Goal: Transaction & Acquisition: Purchase product/service

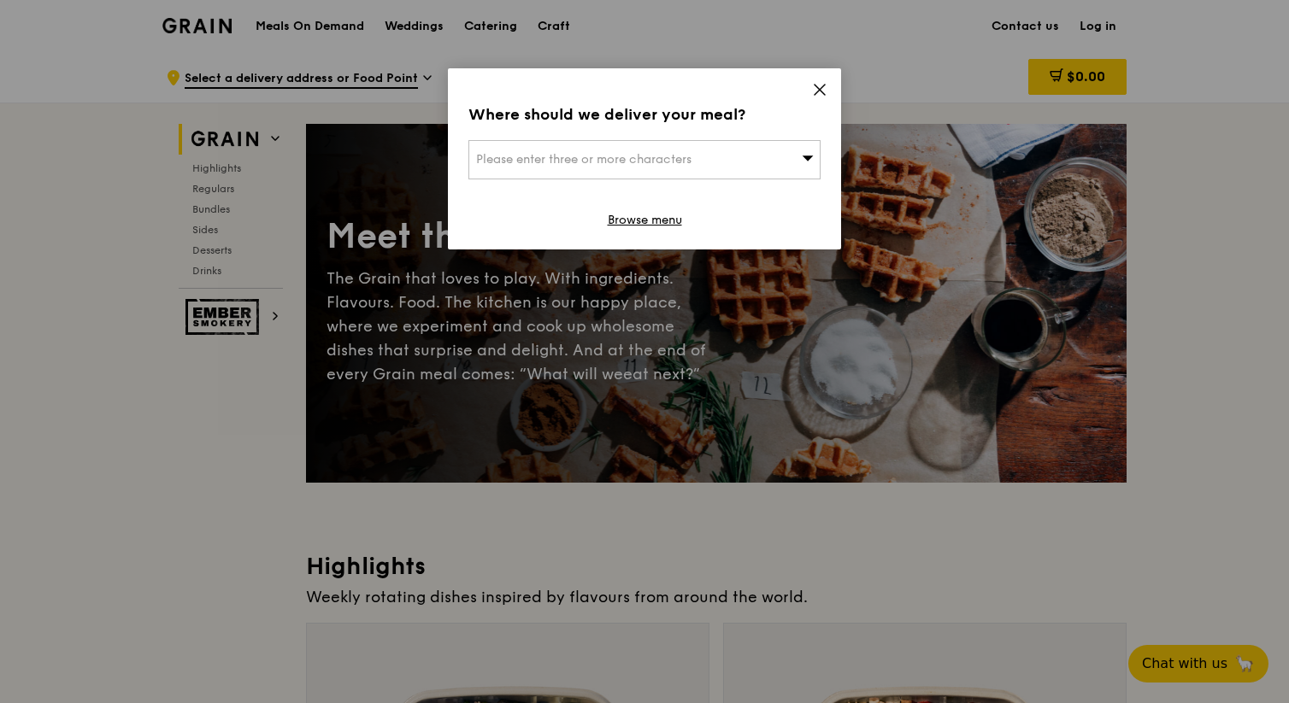
click at [815, 91] on icon at bounding box center [819, 89] width 15 height 15
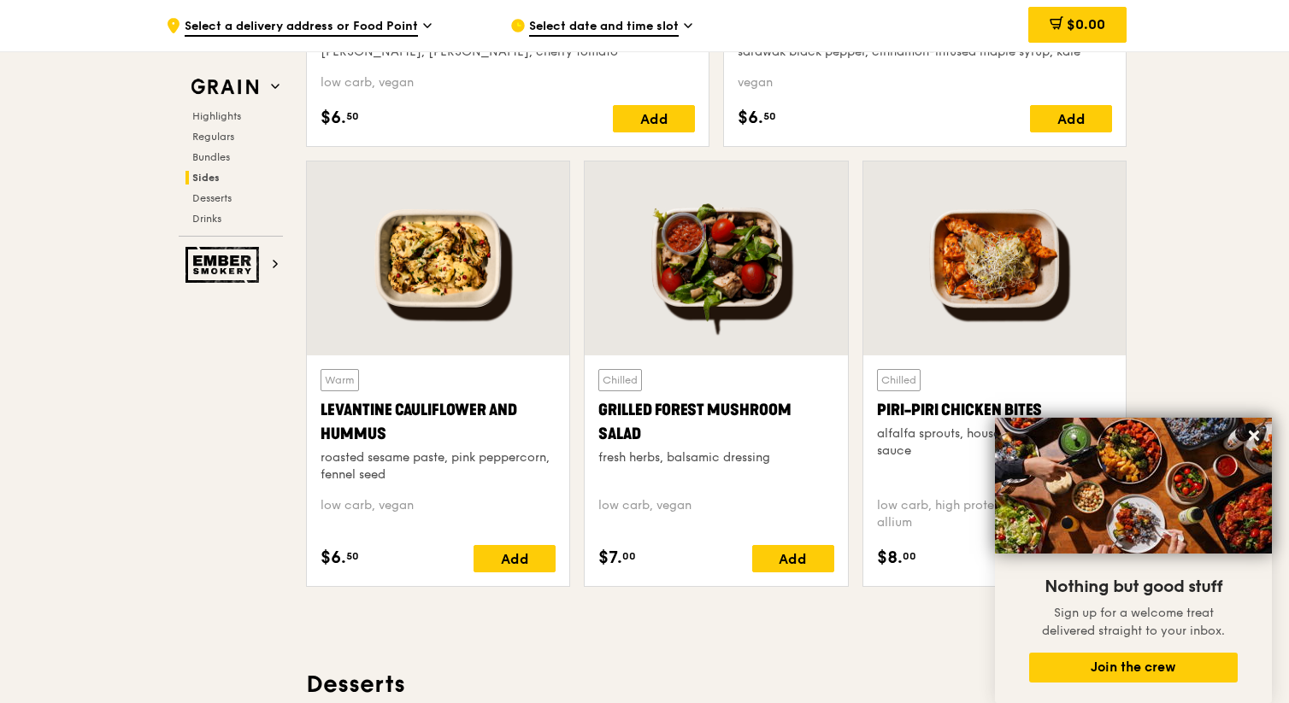
scroll to position [4274, 0]
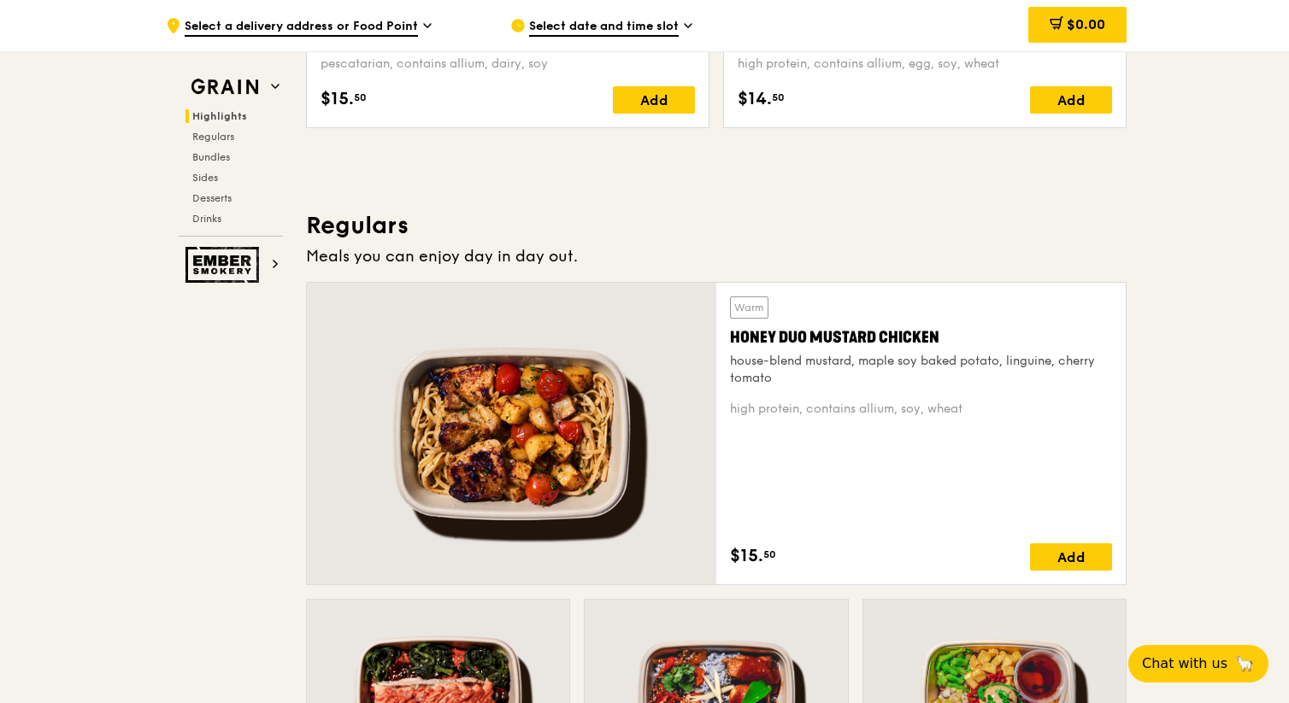
scroll to position [968, 0]
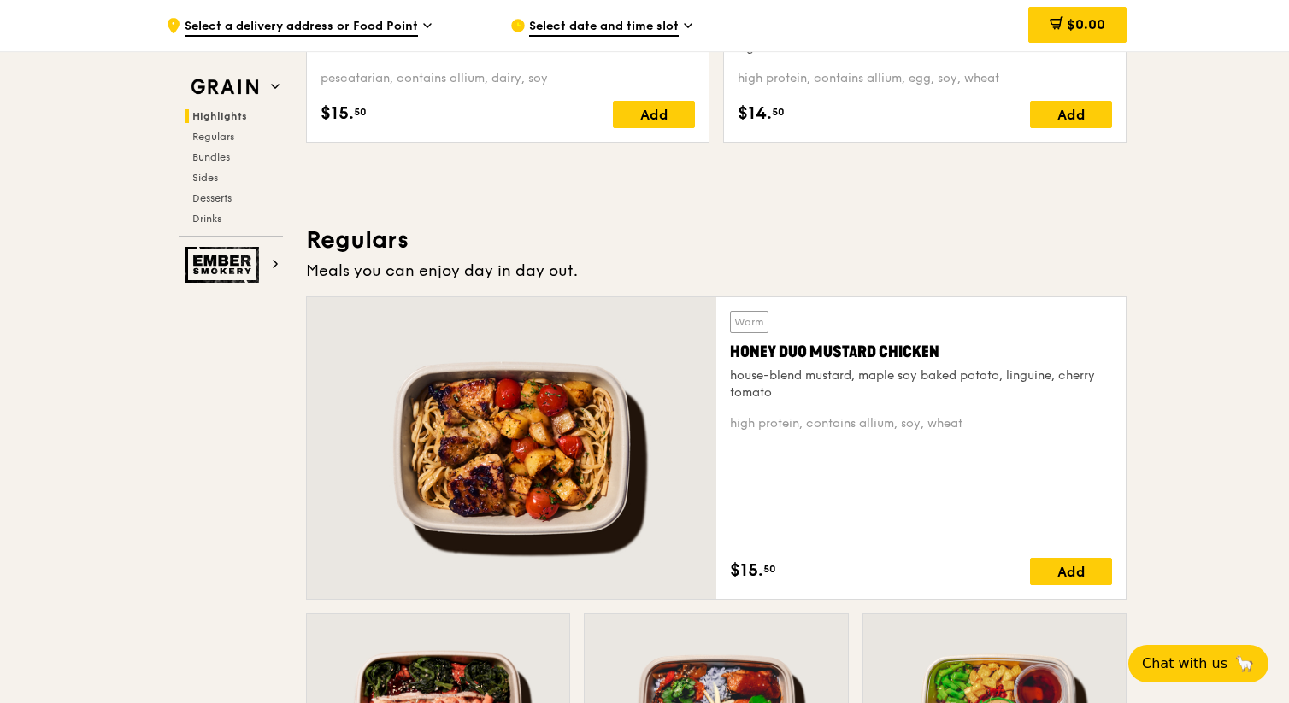
click at [849, 362] on div "Honey Duo Mustard Chicken" at bounding box center [921, 352] width 382 height 24
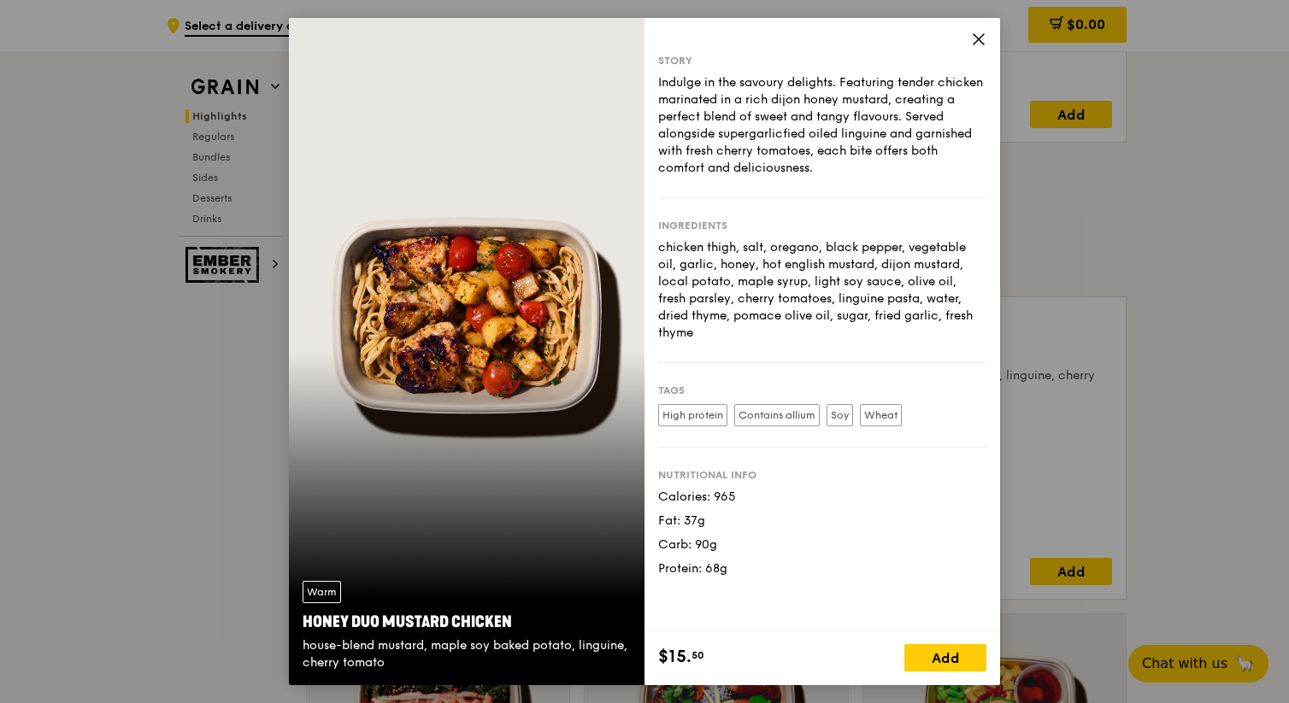
click at [381, 620] on div "Honey Duo Mustard Chicken" at bounding box center [467, 622] width 328 height 24
copy div "Honey Duo Mustard Chicken"
